Goal: Task Accomplishment & Management: Complete application form

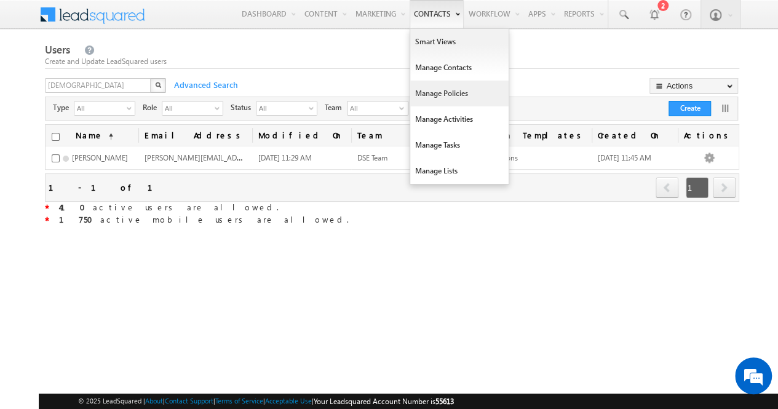
click at [445, 92] on link "Manage Policies" at bounding box center [459, 94] width 98 height 26
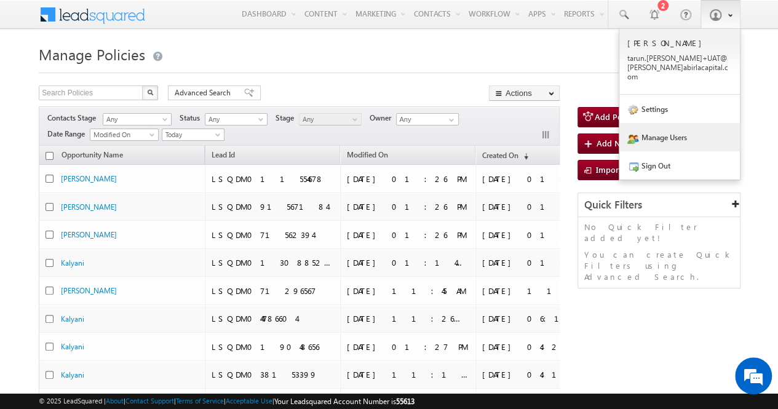
click at [667, 135] on link "Manage Users" at bounding box center [679, 137] width 121 height 28
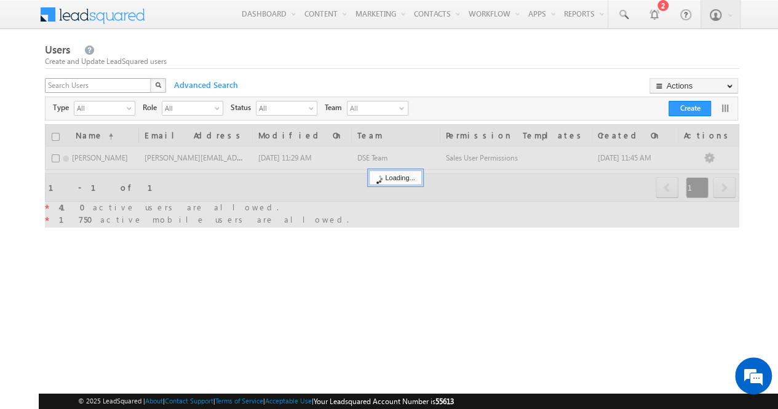
click at [144, 86] on div "X" at bounding box center [106, 87] width 123 height 18
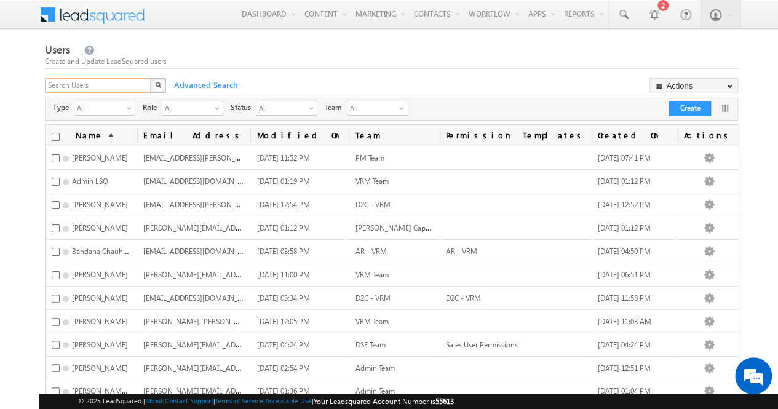
click at [133, 87] on input "text" at bounding box center [98, 85] width 107 height 15
type input "vikas"
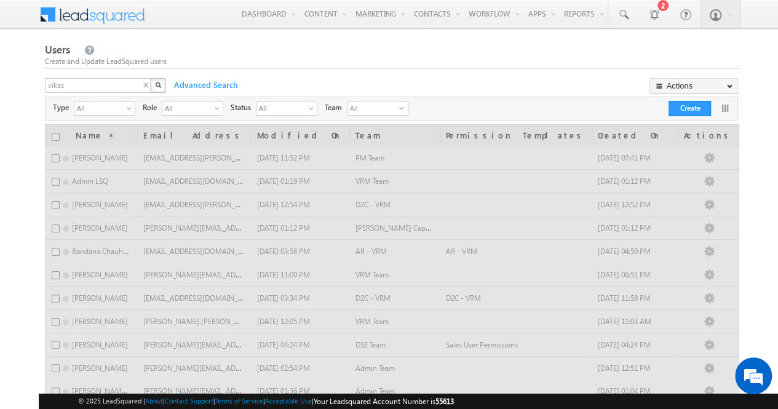
click at [157, 85] on img "button" at bounding box center [158, 85] width 6 height 6
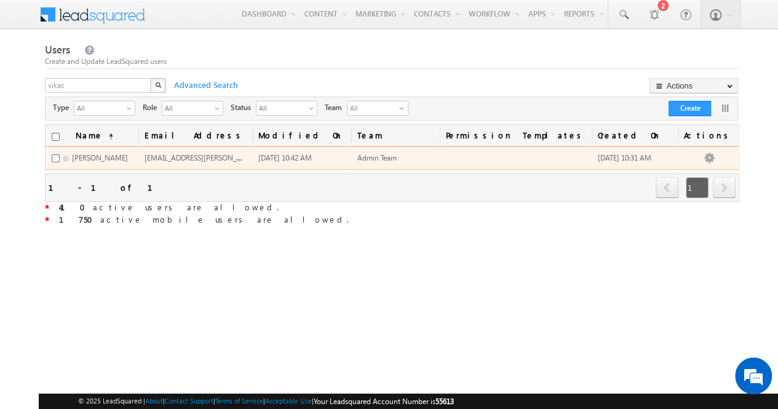
click at [259, 159] on span "vikas.nerkar-+v@adityabirlacapital.com" at bounding box center [230, 157] width 173 height 10
copy span "vikas.nerkar-+v@adityabirlacapital.com"
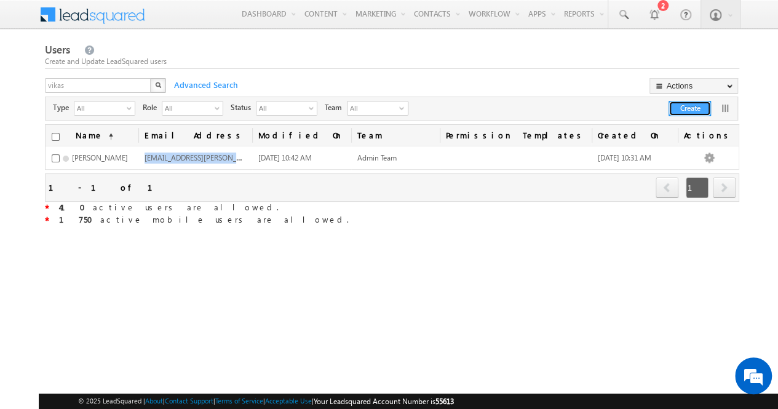
click at [695, 109] on button "Create" at bounding box center [689, 108] width 42 height 15
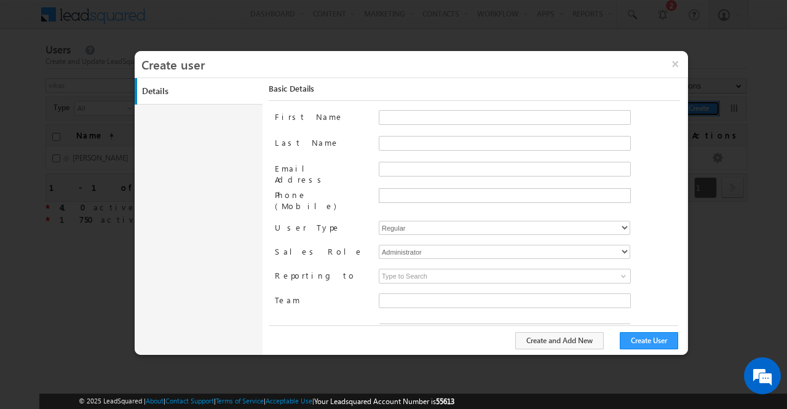
type input "50ca8f2f-ee9f-11ea-91c9-02e7c77668a4"
click at [454, 117] on input "First Name" at bounding box center [505, 117] width 252 height 15
type input "Vikas DM"
click at [465, 146] on input "Last Name" at bounding box center [505, 143] width 252 height 15
type input "Nerkar"
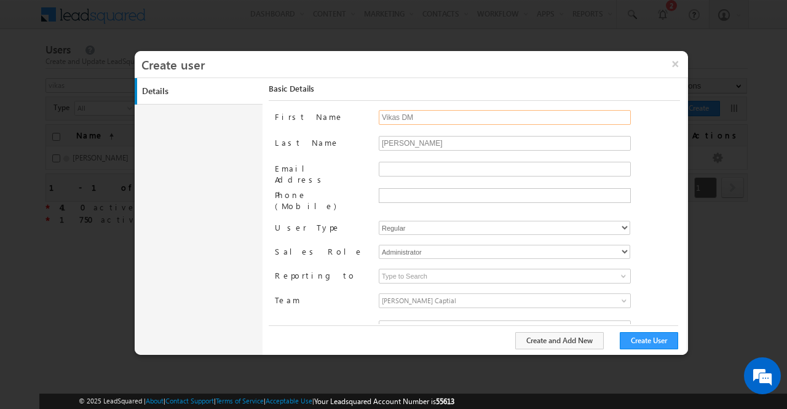
click at [455, 116] on input "Vikas DM" at bounding box center [505, 117] width 252 height 15
type input "Vikas DM UAT"
click at [445, 171] on input "Email Address" at bounding box center [505, 169] width 252 height 15
type input "vikas.nerkar-v+UAT@adityabirlacapital.com"
click at [445, 201] on div at bounding box center [505, 196] width 252 height 17
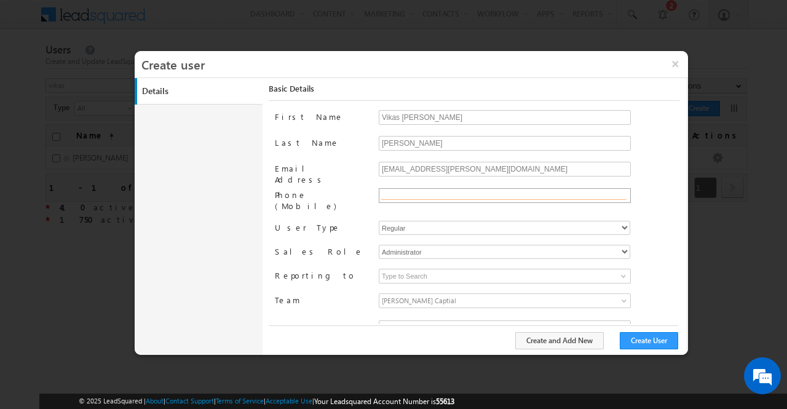
click at [453, 195] on input "text" at bounding box center [504, 195] width 246 height 10
type input "+91-8850948792"
click at [466, 269] on input at bounding box center [505, 276] width 252 height 15
click at [619, 271] on span at bounding box center [624, 276] width 10 height 10
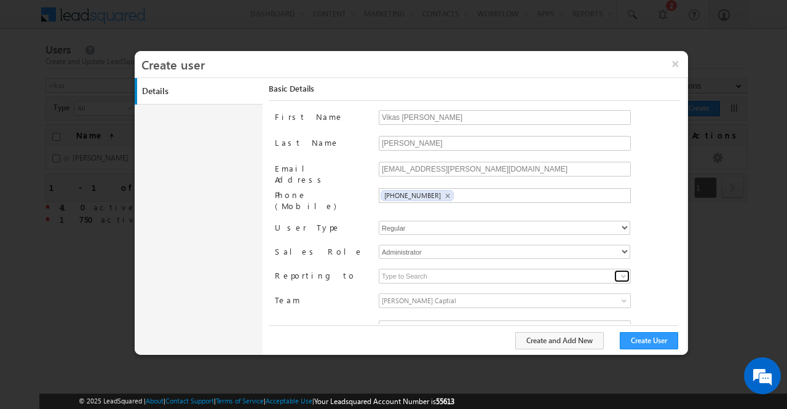
click at [619, 271] on span at bounding box center [624, 276] width 10 height 10
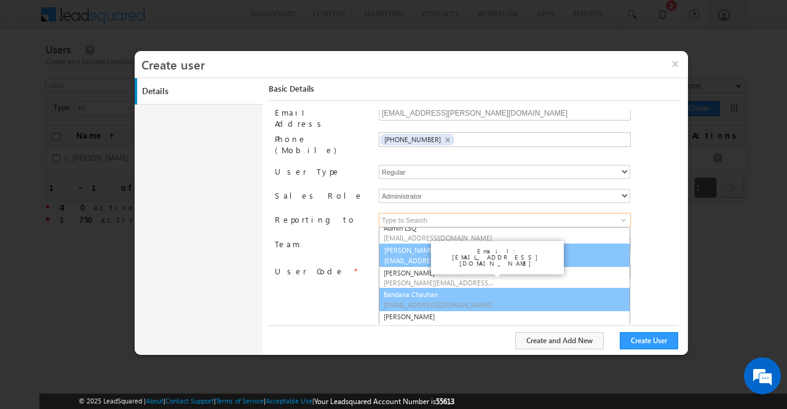
scroll to position [43, 0]
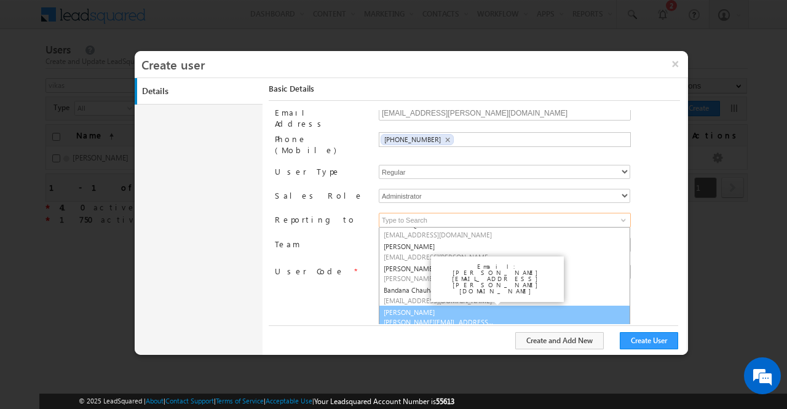
click at [530, 306] on link "Bapuso Powar Bapuso.Powar+UAT@adityabirlacapital.com" at bounding box center [504, 317] width 251 height 23
type input "Bapuso Powar"
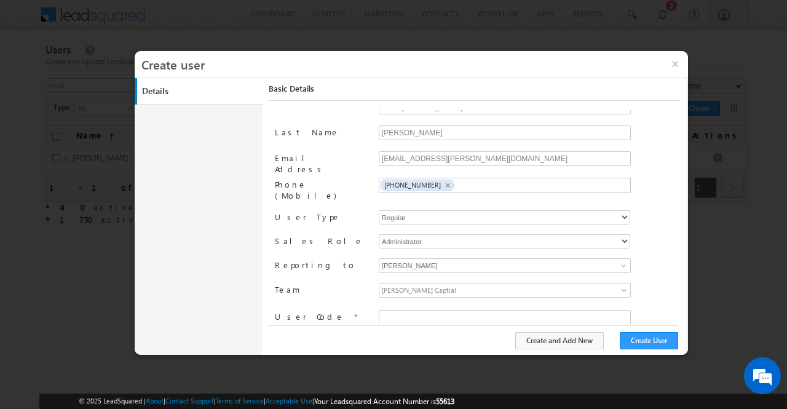
click at [620, 288] on span at bounding box center [625, 293] width 10 height 10
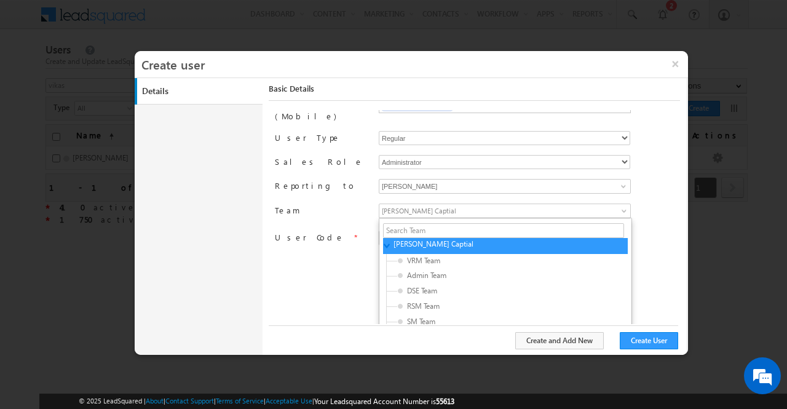
scroll to position [96, 0]
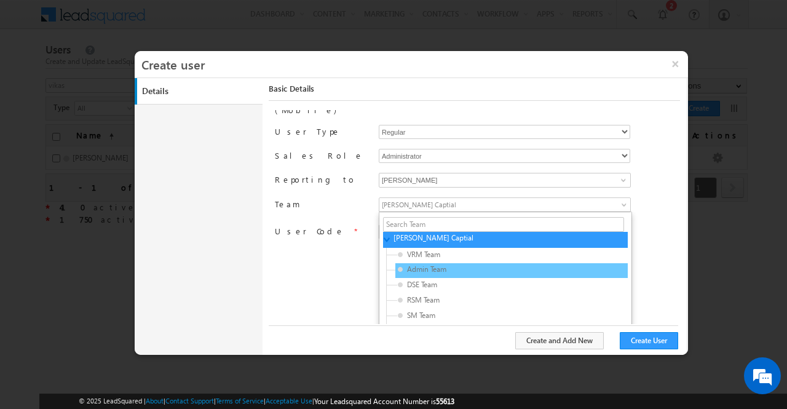
click at [561, 263] on div "Admin Team" at bounding box center [511, 270] width 232 height 15
type input "97968c0a-a8a8-11eb-b051-02c8554500f4"
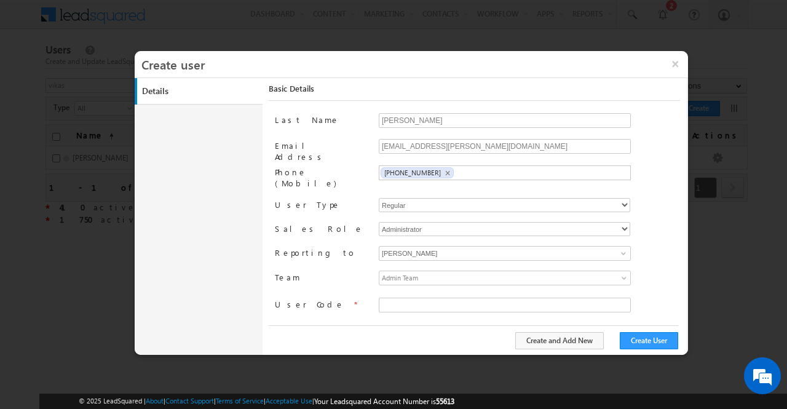
scroll to position [10, 0]
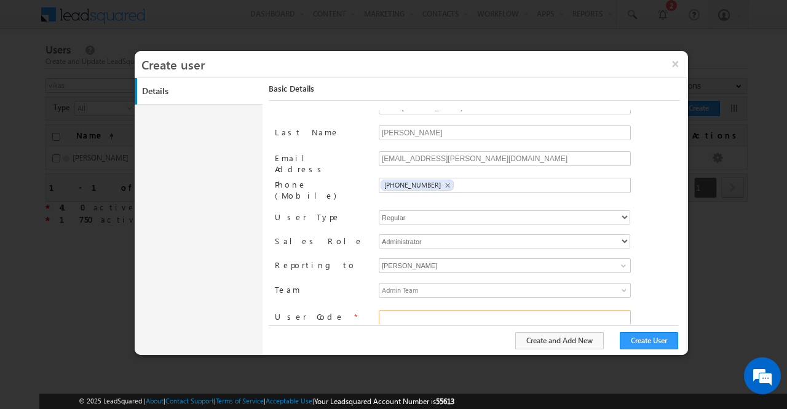
click at [554, 310] on input "text" at bounding box center [505, 317] width 252 height 15
type input "INVEN24270"
click at [654, 342] on button "Create User" at bounding box center [649, 340] width 58 height 17
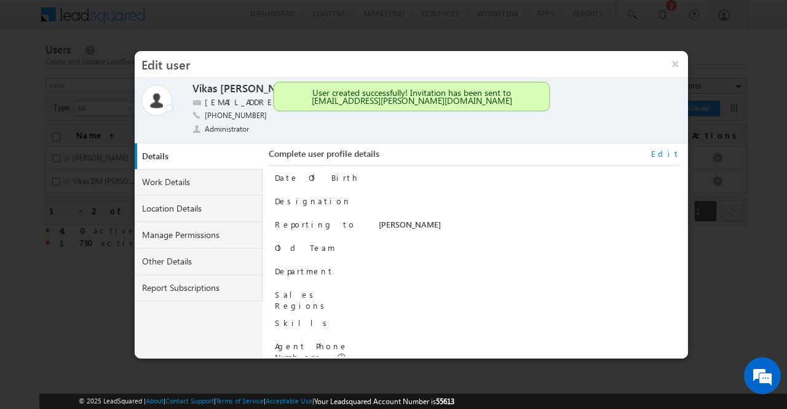
click at [678, 156] on link "Edit" at bounding box center [665, 153] width 29 height 11
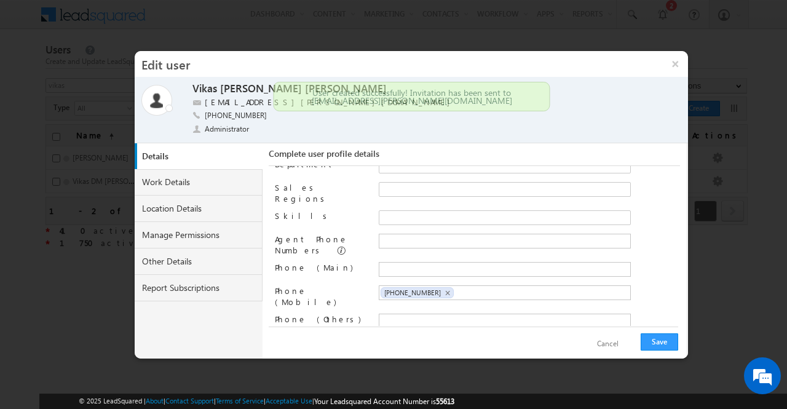
scroll to position [116, 0]
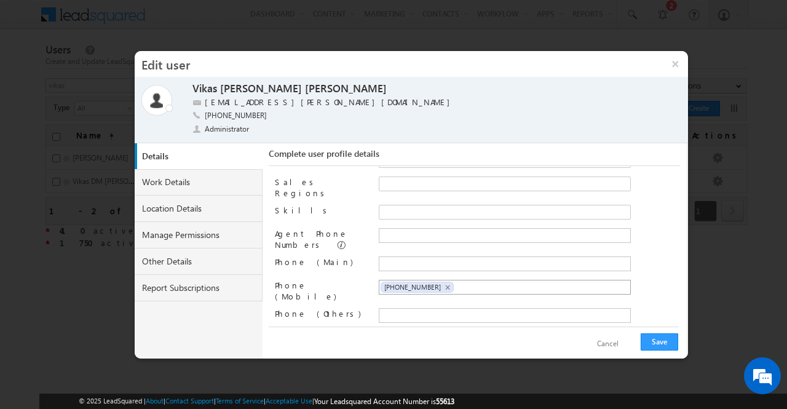
click at [470, 280] on ul "+91-8850948792 ×" at bounding box center [505, 287] width 252 height 15
copy span "+91-8850948792"
click at [440, 259] on input "text" at bounding box center [432, 264] width 103 height 10
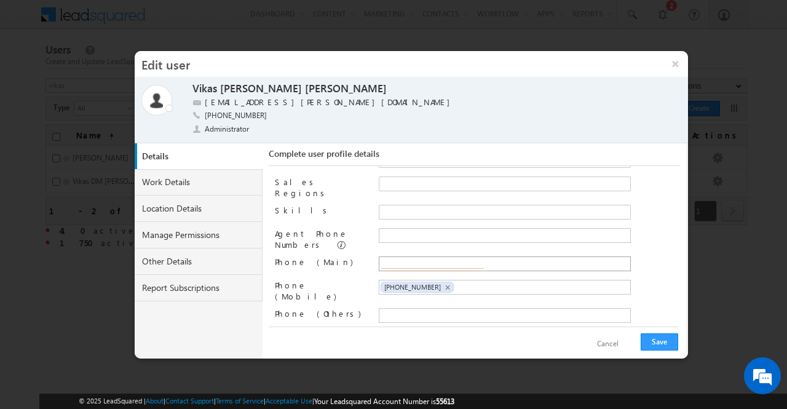
paste input "+91-8850948792"
type input "+91-8850948792"
click at [430, 311] on input "text" at bounding box center [432, 316] width 103 height 10
paste input "+91-8850948792"
type input "+91-8850948792"
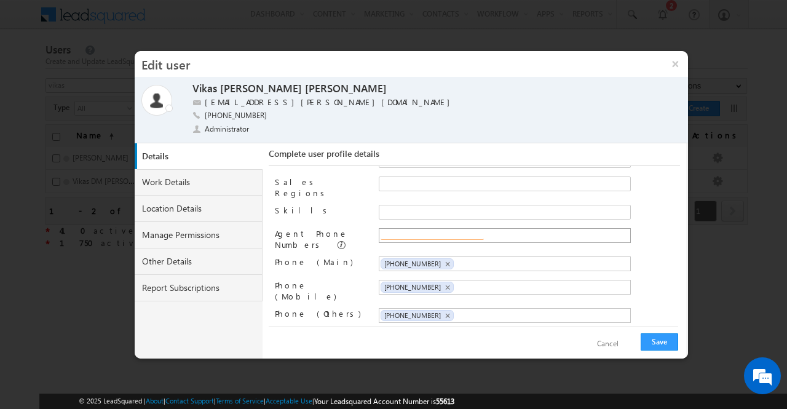
click at [438, 232] on input "text" at bounding box center [432, 235] width 103 height 10
paste input "+91-8850948792"
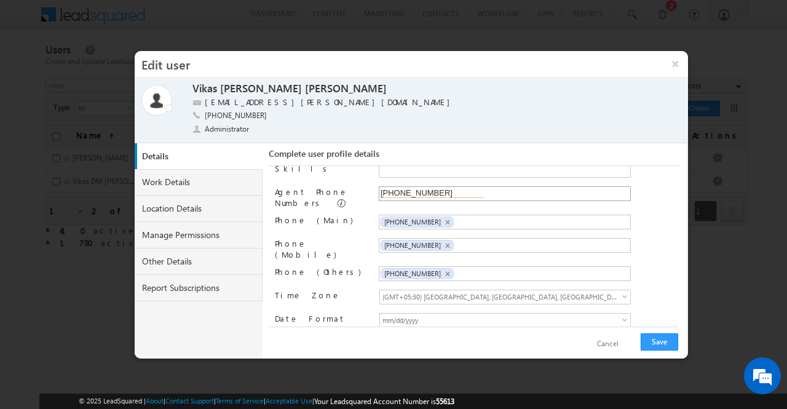
scroll to position [0, 0]
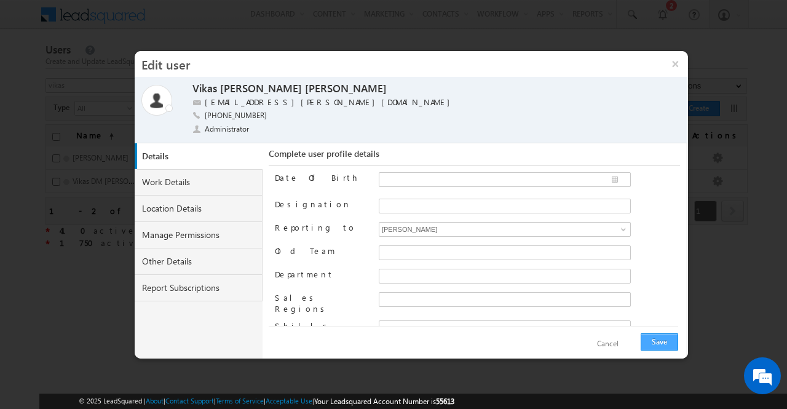
type input "+91-8850948792"
click at [664, 342] on button "Save" at bounding box center [660, 341] width 38 height 17
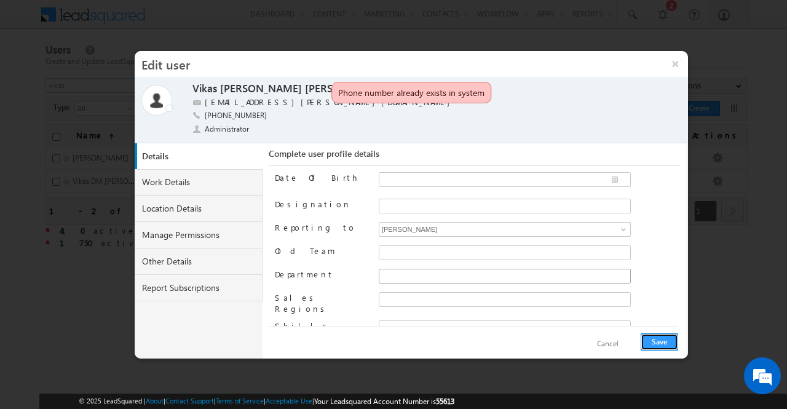
scroll to position [157, 0]
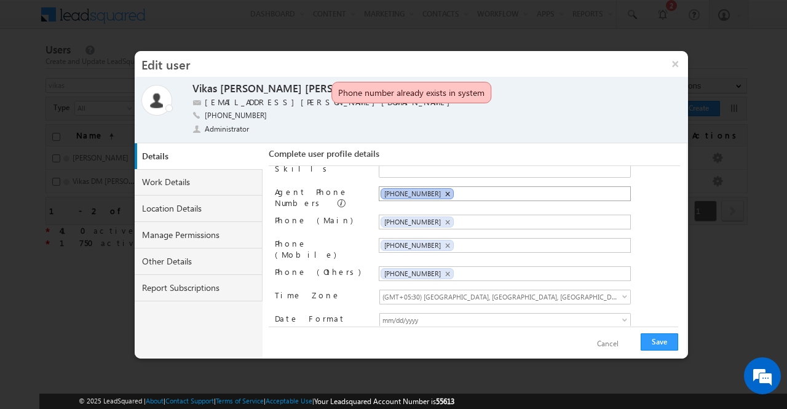
click at [445, 189] on span "×" at bounding box center [448, 194] width 6 height 10
click at [445, 217] on span "×" at bounding box center [448, 222] width 6 height 10
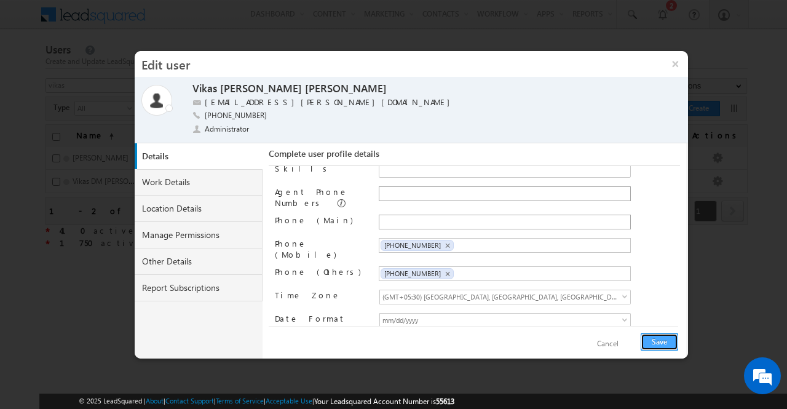
click at [649, 338] on button "Save" at bounding box center [660, 341] width 38 height 17
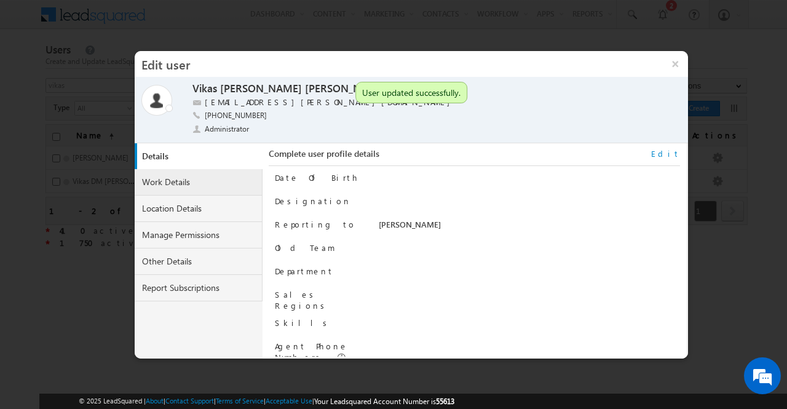
click at [205, 187] on link "Work Details" at bounding box center [199, 182] width 128 height 26
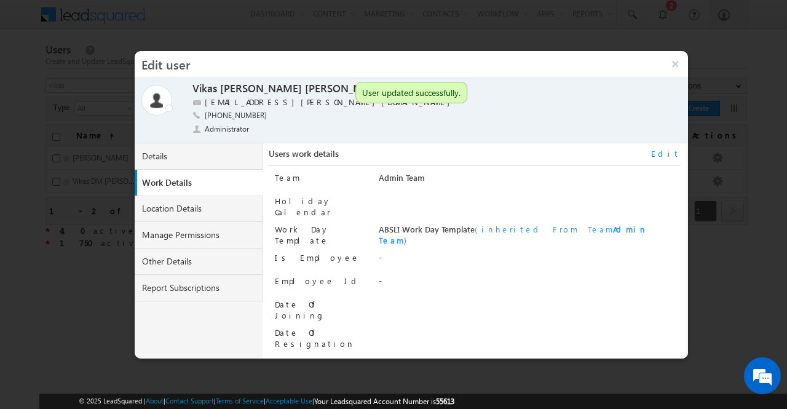
click at [672, 154] on link "Edit" at bounding box center [665, 153] width 29 height 11
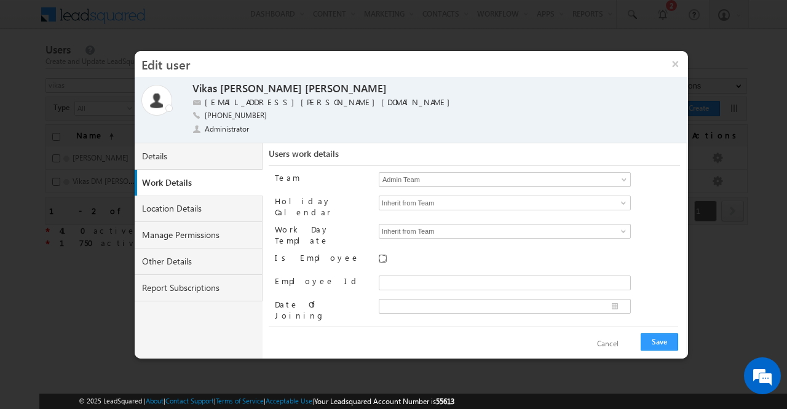
click at [379, 255] on input "Is Employee" at bounding box center [383, 259] width 8 height 8
checkbox input "true"
click at [398, 275] on input "Employee Id" at bounding box center [505, 282] width 252 height 15
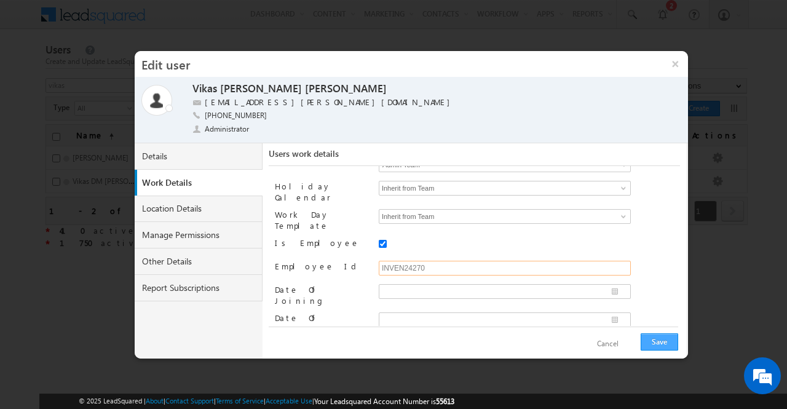
type input "INVEN24270"
click at [659, 342] on button "Save" at bounding box center [660, 341] width 38 height 17
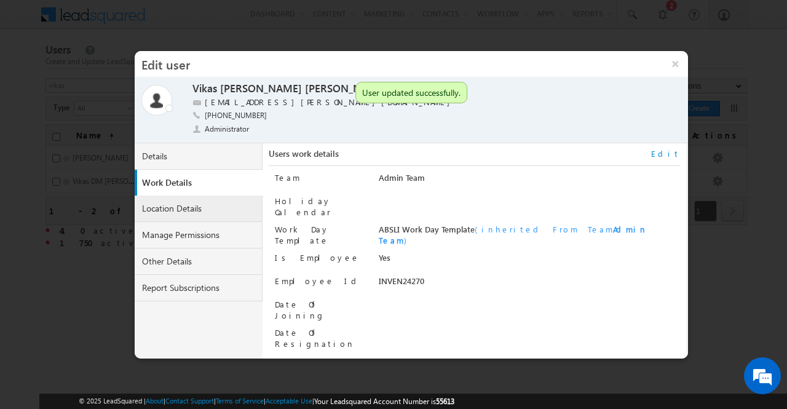
click at [189, 206] on link "Location Details" at bounding box center [199, 209] width 128 height 26
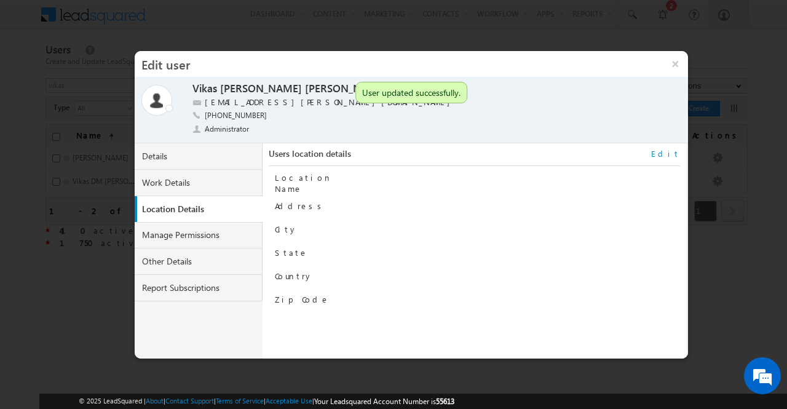
click at [676, 157] on link "Edit" at bounding box center [665, 153] width 29 height 11
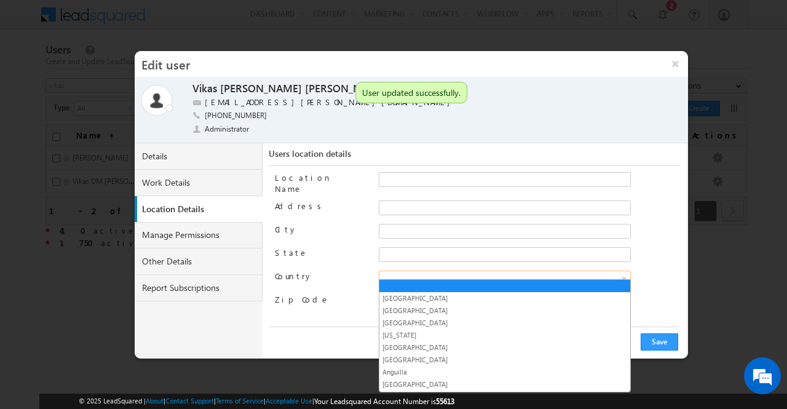
click at [621, 275] on span at bounding box center [625, 280] width 10 height 10
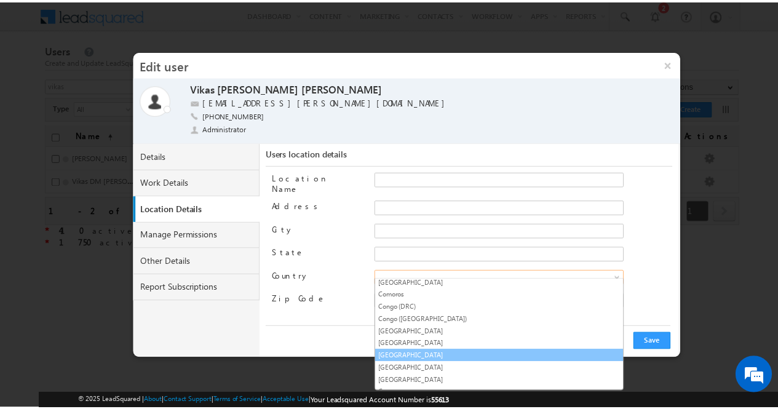
scroll to position [1079, 0]
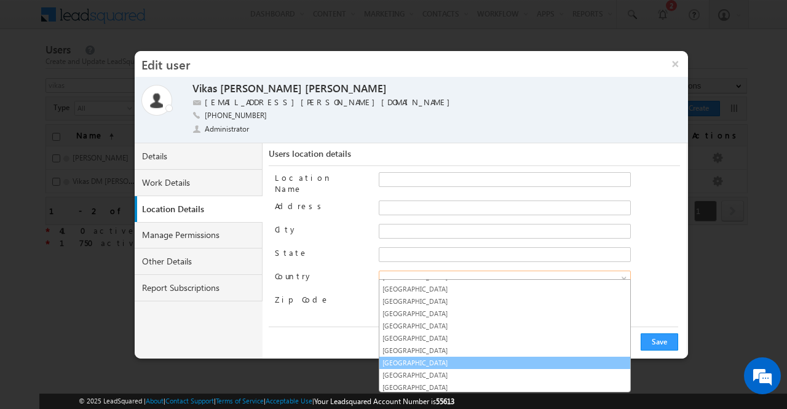
click at [545, 357] on link "India" at bounding box center [504, 362] width 251 height 11
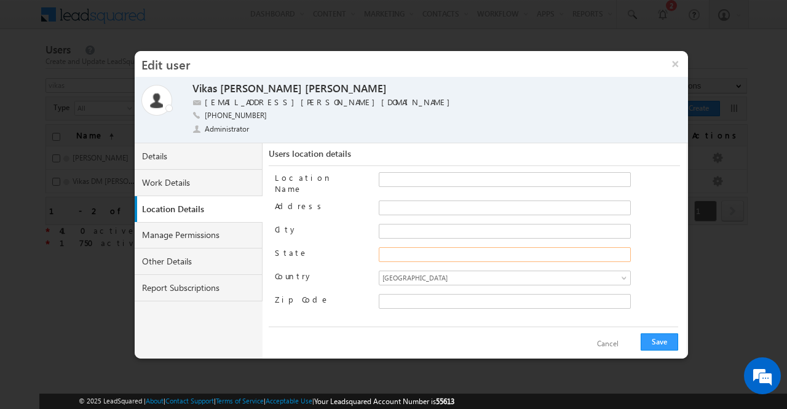
click at [539, 250] on input "State" at bounding box center [505, 254] width 252 height 15
type input "Maharashtra"
click at [481, 228] on input "City" at bounding box center [505, 231] width 252 height 15
type input "Mumbai"
click at [647, 336] on button "Save" at bounding box center [660, 341] width 38 height 17
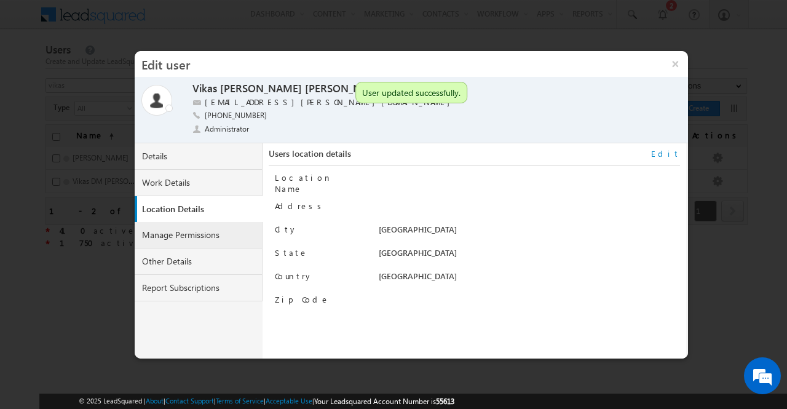
click at [222, 239] on link "Manage Permissions" at bounding box center [199, 235] width 128 height 26
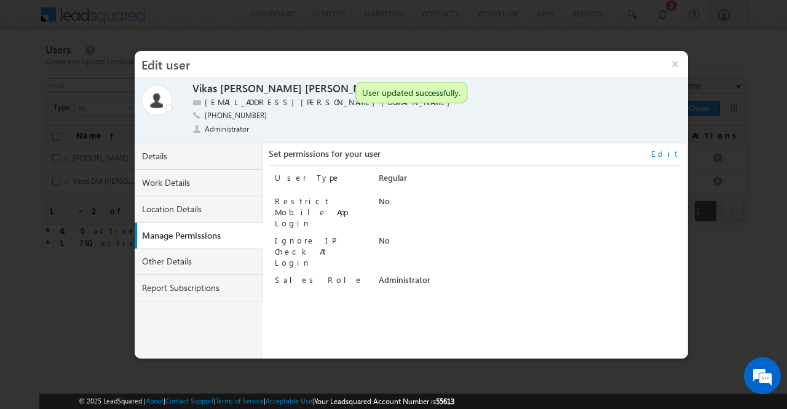
click at [675, 149] on link "Edit" at bounding box center [665, 153] width 29 height 11
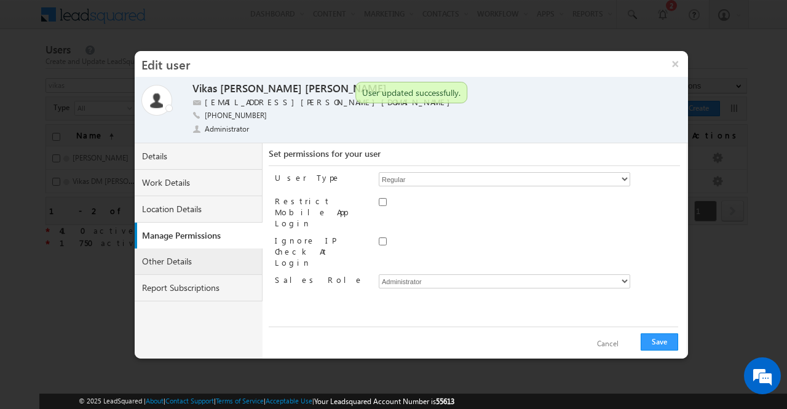
click at [212, 267] on link "Other Details" at bounding box center [199, 261] width 128 height 26
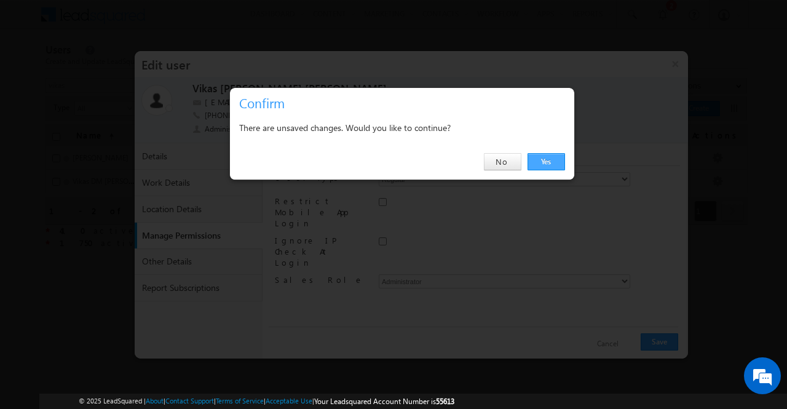
click at [540, 156] on link "Yes" at bounding box center [547, 161] width 38 height 17
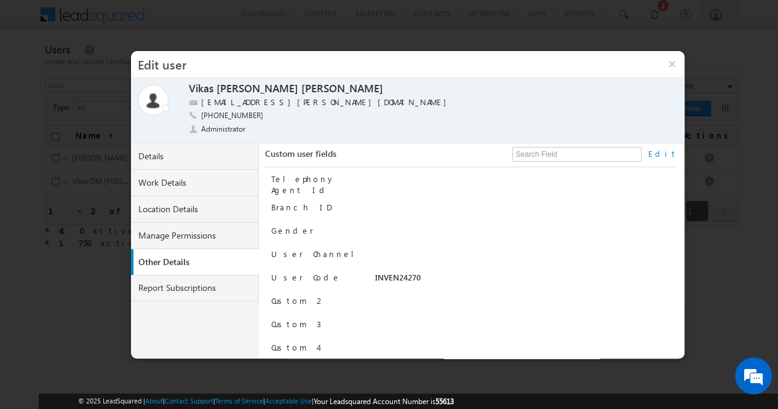
click at [670, 154] on link "Edit" at bounding box center [661, 153] width 29 height 11
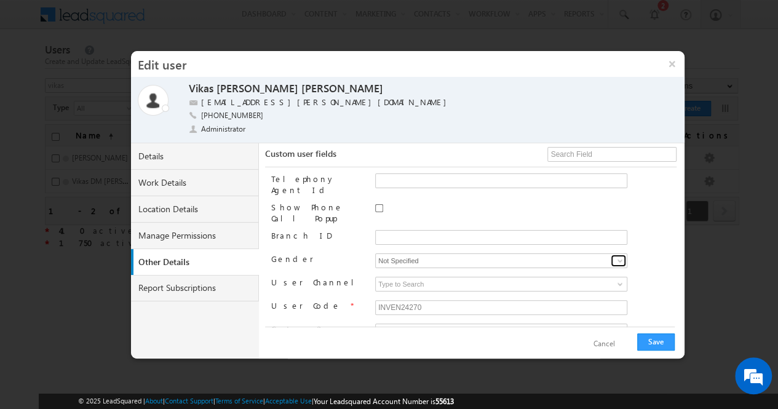
click at [619, 256] on span at bounding box center [620, 261] width 10 height 10
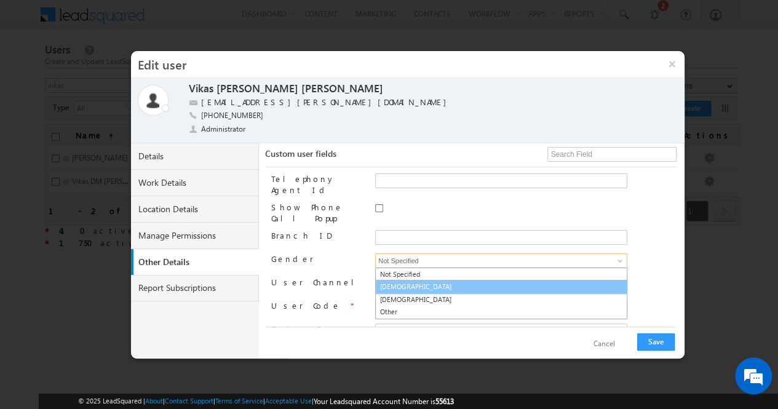
click at [561, 280] on link "Male" at bounding box center [501, 287] width 252 height 14
type input "Male"
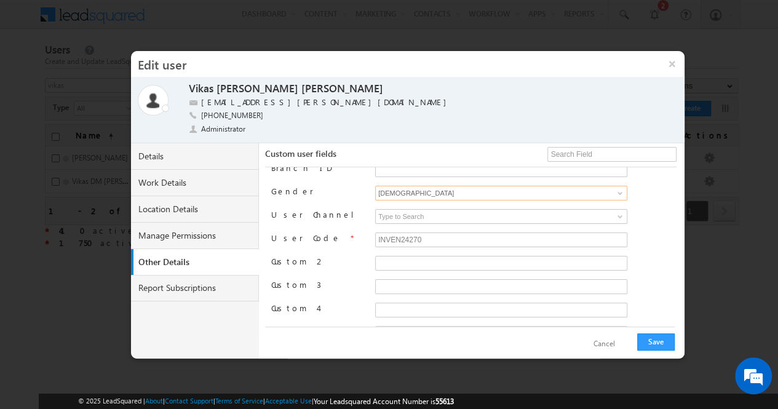
scroll to position [197, 0]
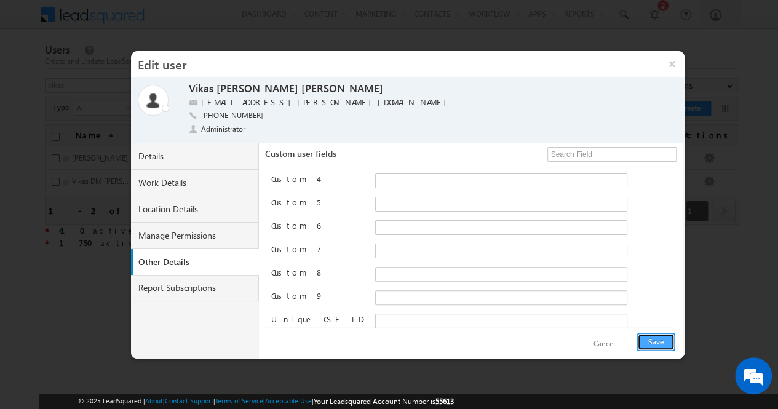
click at [655, 340] on button "Save" at bounding box center [656, 341] width 38 height 17
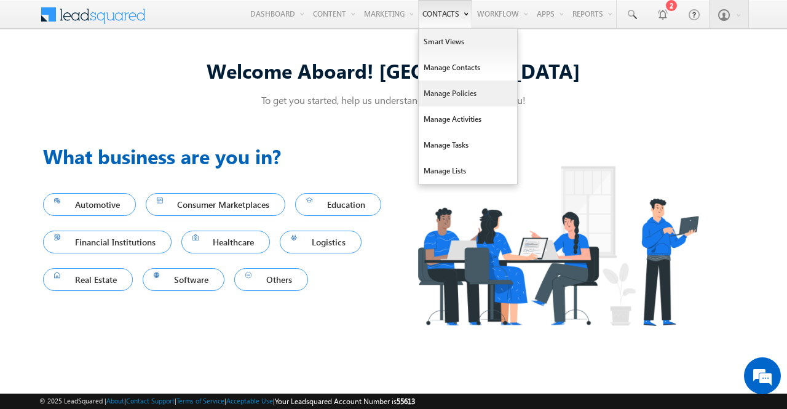
click at [455, 96] on link "Manage Policies" at bounding box center [468, 94] width 98 height 26
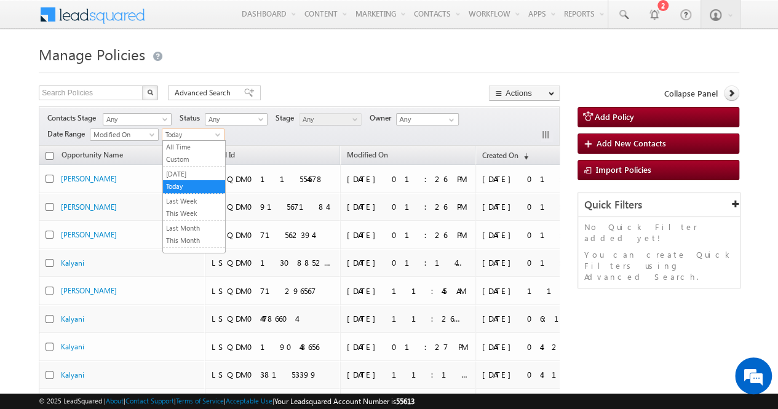
click at [218, 133] on span at bounding box center [219, 137] width 10 height 10
click at [209, 143] on link "All Time" at bounding box center [194, 146] width 62 height 11
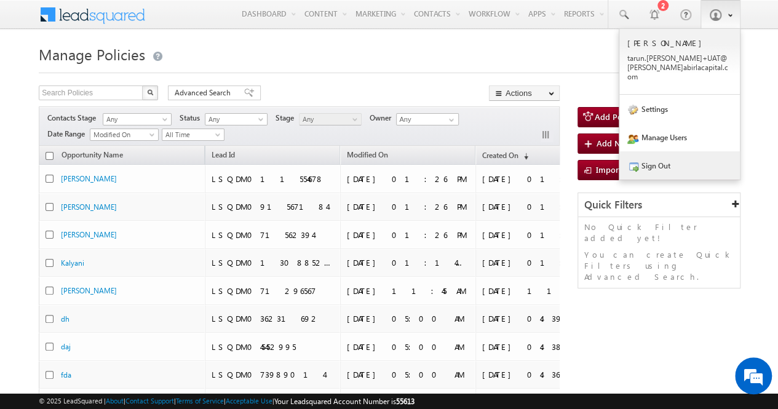
click at [679, 159] on link "Sign Out" at bounding box center [679, 165] width 121 height 28
